Goal: Use online tool/utility: Utilize a website feature to perform a specific function

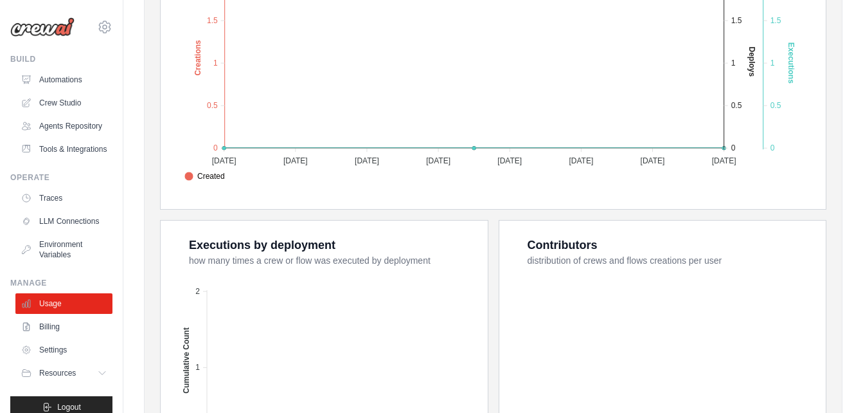
scroll to position [386, 0]
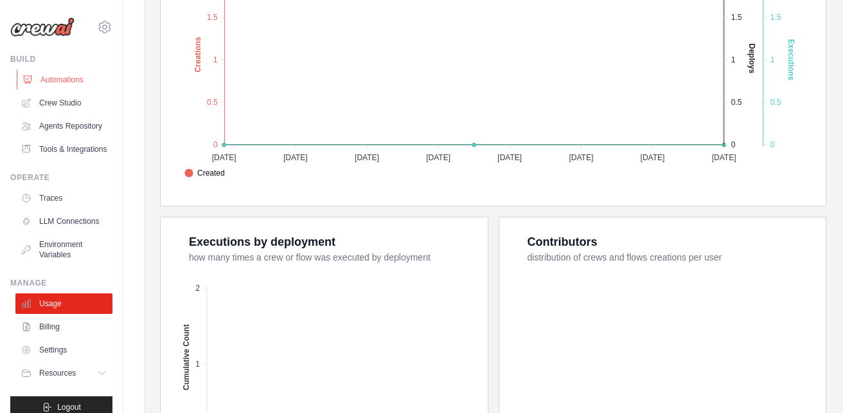
click at [71, 79] on link "Automations" at bounding box center [65, 79] width 97 height 21
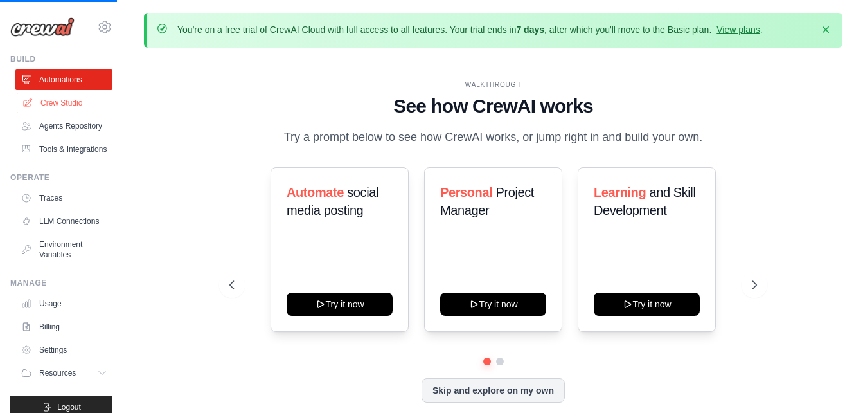
click at [77, 100] on link "Crew Studio" at bounding box center [65, 103] width 97 height 21
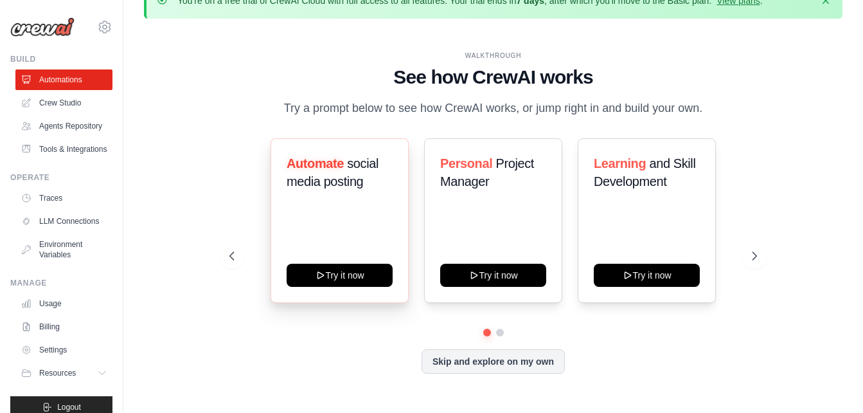
scroll to position [45, 0]
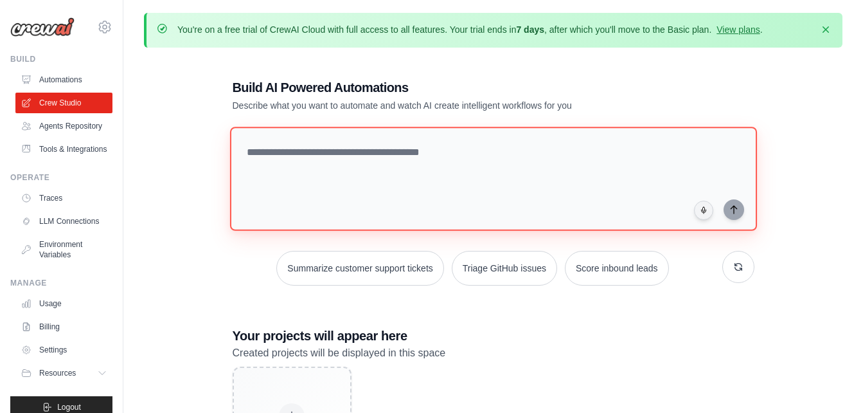
click at [451, 168] on textarea at bounding box center [492, 179] width 527 height 104
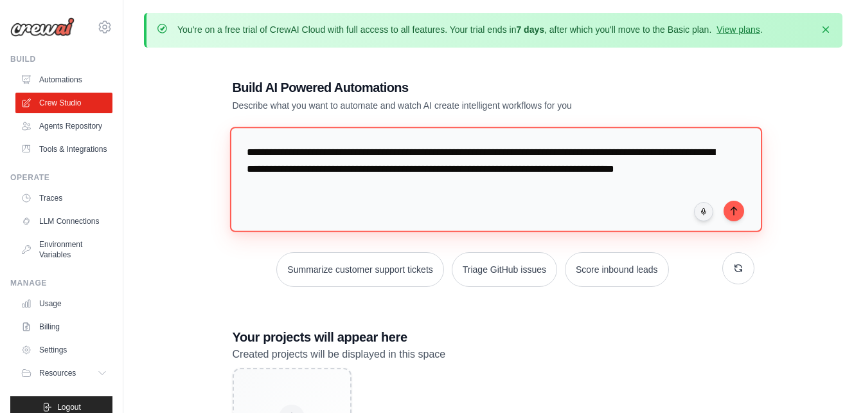
type textarea "**********"
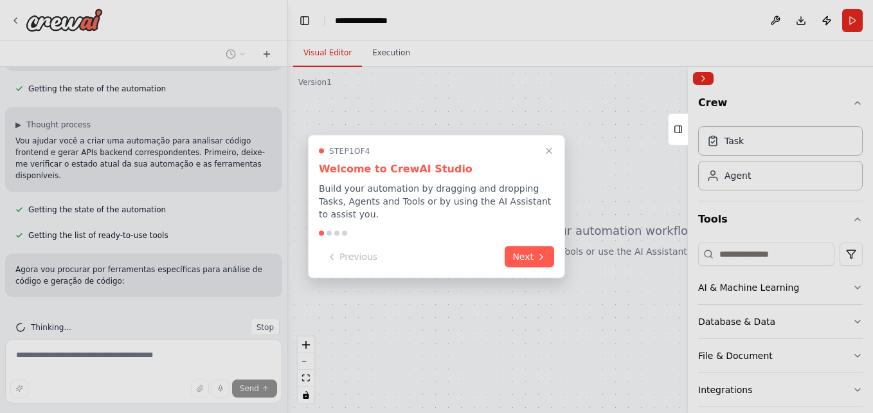
scroll to position [194, 0]
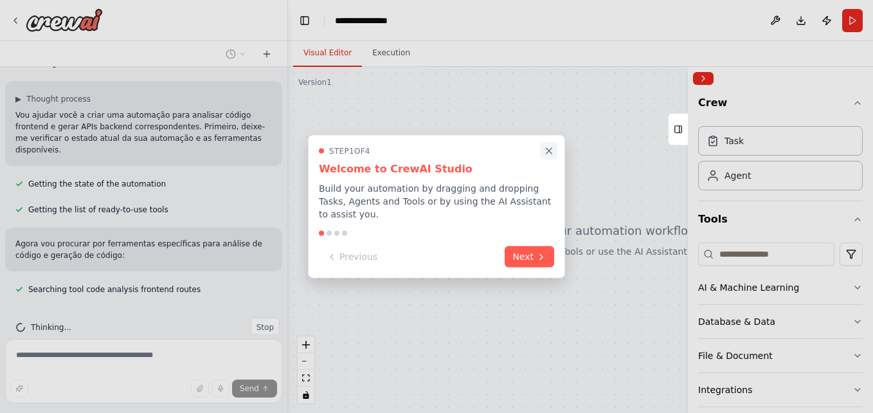
click at [546, 157] on icon "Close walkthrough" at bounding box center [549, 151] width 12 height 12
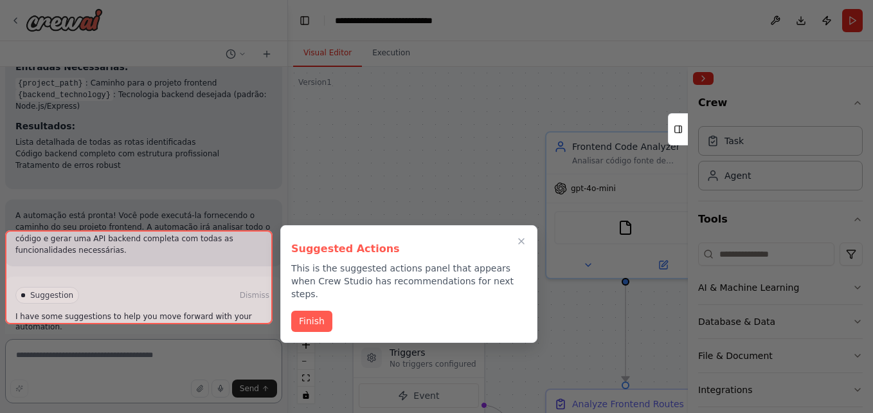
scroll to position [1206, 0]
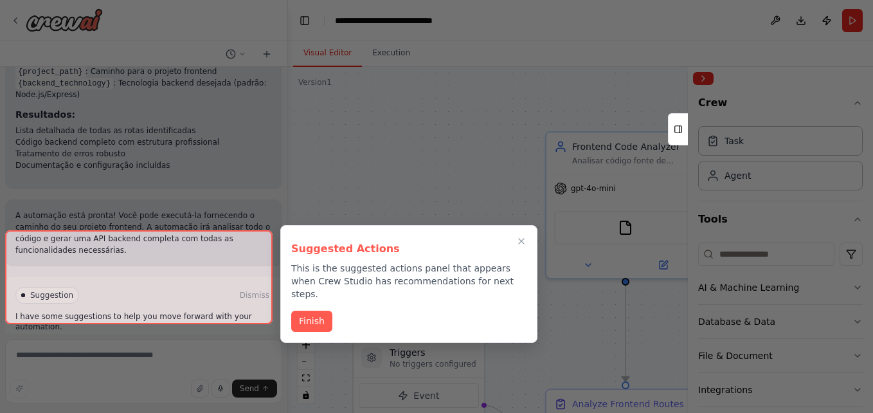
click at [310, 319] on div "Suggested Actions This is the suggested actions panel that appears when Crew St…" at bounding box center [408, 284] width 257 height 118
click at [314, 309] on button "Finish" at bounding box center [311, 319] width 41 height 21
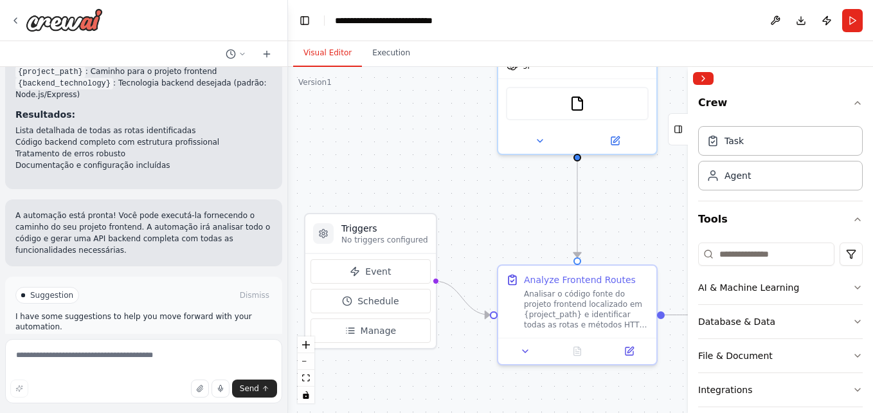
drag, startPoint x: 503, startPoint y: 246, endPoint x: 463, endPoint y: 131, distance: 120.9
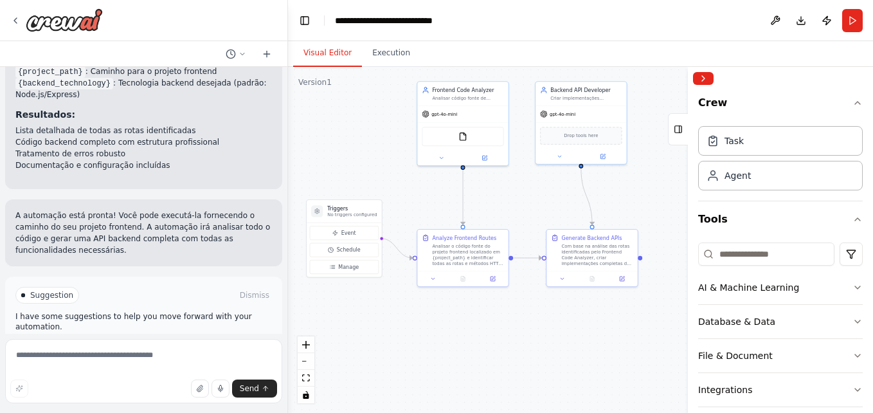
drag, startPoint x: 496, startPoint y: 210, endPoint x: 431, endPoint y: 208, distance: 65.6
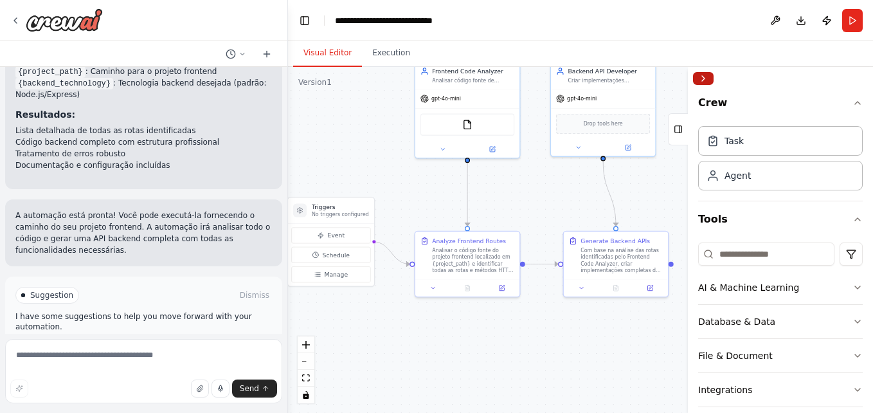
click at [704, 82] on button "Collapse right sidebar" at bounding box center [703, 78] width 21 height 13
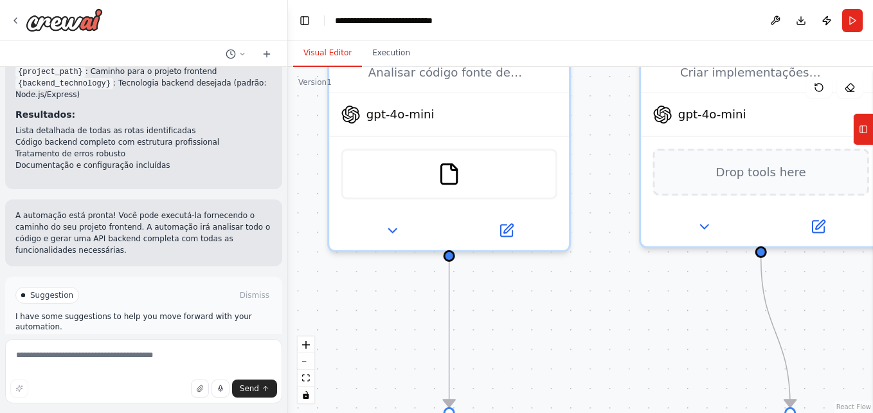
drag, startPoint x: 447, startPoint y: 175, endPoint x: 636, endPoint y: 310, distance: 233.1
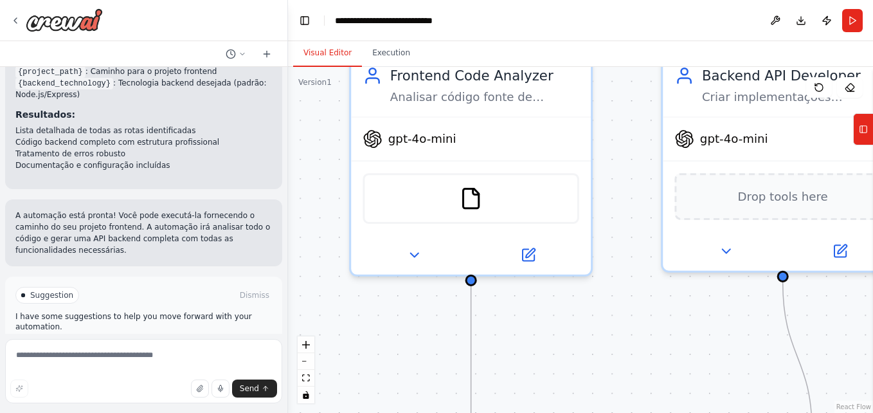
drag, startPoint x: 544, startPoint y: 303, endPoint x: 580, endPoint y: 341, distance: 52.3
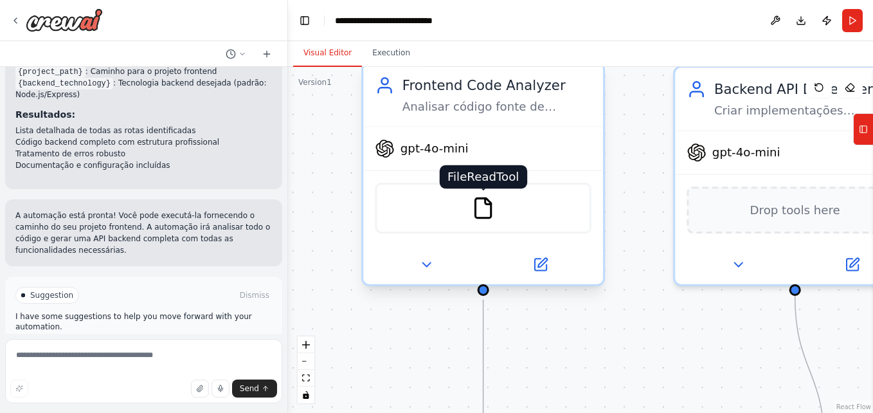
click at [475, 213] on img at bounding box center [482, 207] width 23 height 23
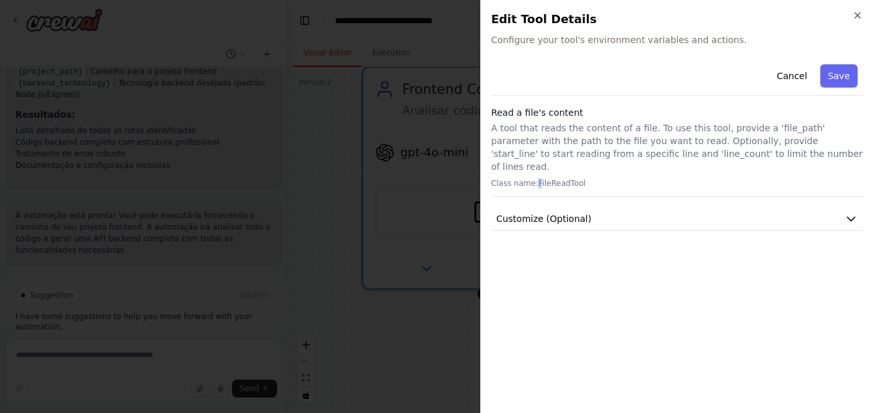
click at [535, 178] on p "Class name: FileReadTool" at bounding box center [676, 183] width 371 height 10
drag, startPoint x: 535, startPoint y: 171, endPoint x: 567, endPoint y: 188, distance: 35.7
click at [567, 188] on div "Cancel Save Read a file's content A tool that reads the content of a file. To u…" at bounding box center [676, 145] width 371 height 172
click at [582, 212] on span "Customize (Optional)" at bounding box center [543, 218] width 95 height 13
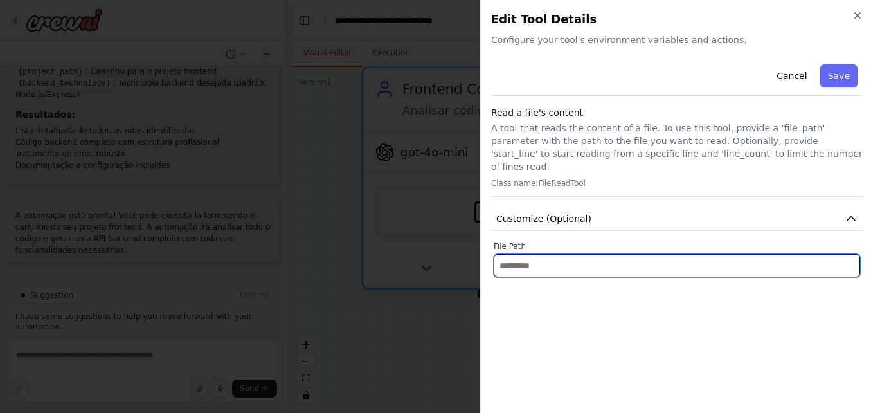
click at [555, 258] on input "text" at bounding box center [677, 265] width 366 height 23
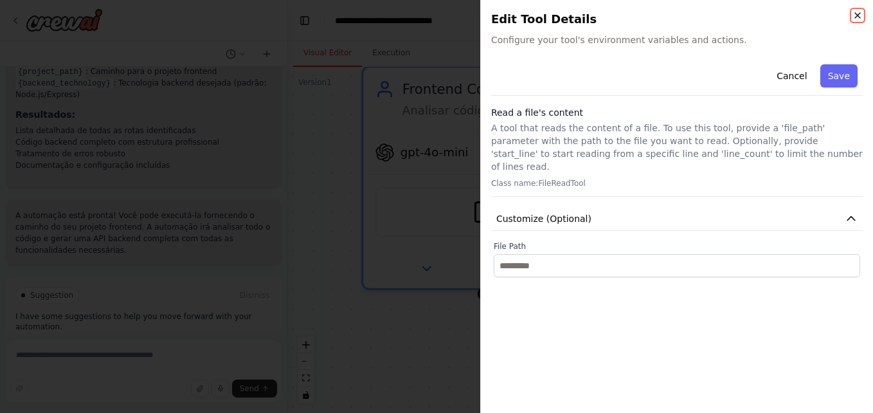
click at [861, 15] on icon "button" at bounding box center [857, 15] width 10 height 10
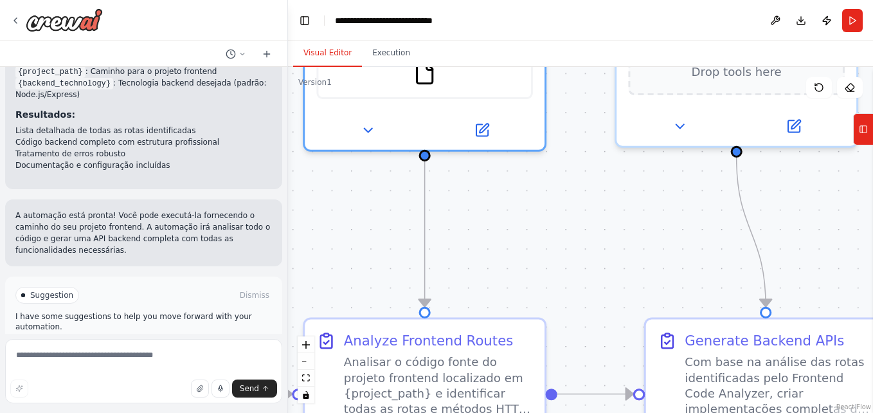
drag, startPoint x: 638, startPoint y: 316, endPoint x: 575, endPoint y: 165, distance: 164.2
click at [576, 166] on div ".deletable-edge-delete-btn { width: 20px; height: 20px; border: 0px solid #ffff…" at bounding box center [580, 240] width 585 height 346
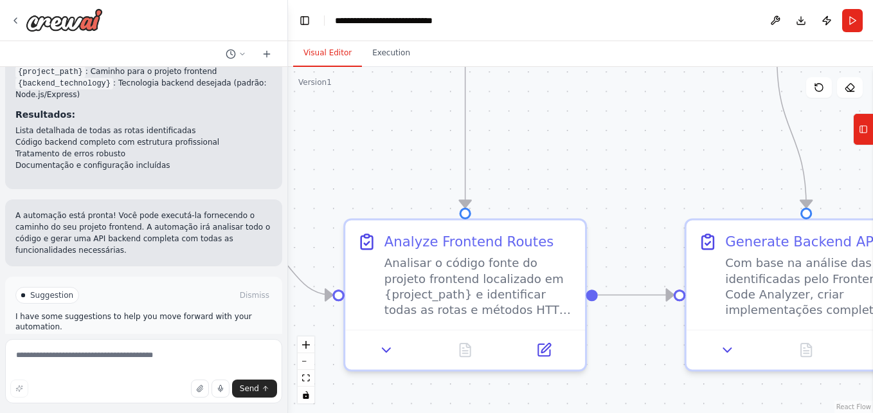
drag, startPoint x: 515, startPoint y: 279, endPoint x: 559, endPoint y: 187, distance: 102.0
click at [559, 188] on div ".deletable-edge-delete-btn { width: 20px; height: 20px; border: 0px solid #ffff…" at bounding box center [580, 240] width 585 height 346
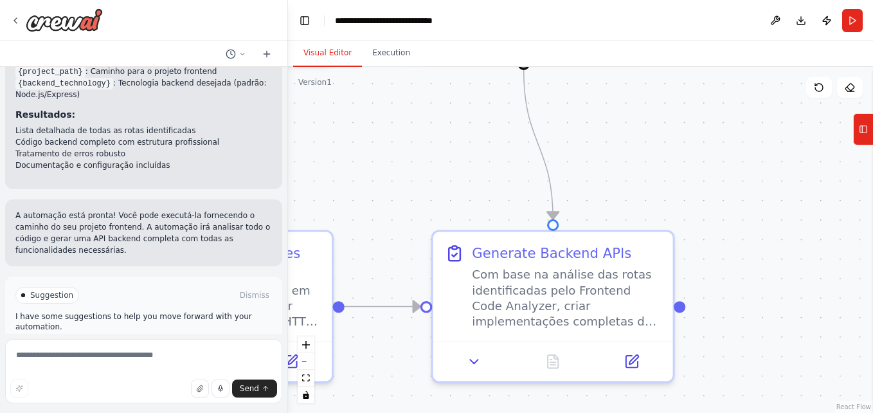
drag, startPoint x: 722, startPoint y: 200, endPoint x: 467, endPoint y: 213, distance: 255.5
click at [467, 215] on div ".deletable-edge-delete-btn { width: 20px; height: 20px; border: 0px solid #ffff…" at bounding box center [580, 240] width 585 height 346
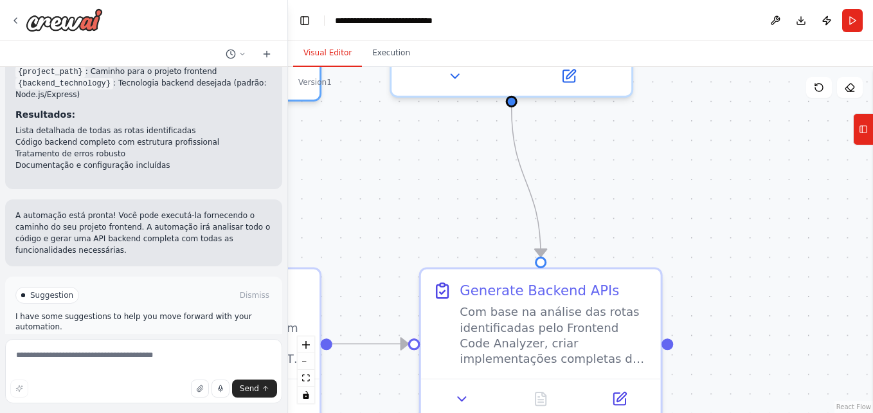
drag, startPoint x: 681, startPoint y: 139, endPoint x: 680, endPoint y: 266, distance: 126.6
click at [680, 266] on div ".deletable-edge-delete-btn { width: 20px; height: 20px; border: 0px solid #ffff…" at bounding box center [580, 240] width 585 height 346
